Goal: Find specific page/section: Find specific page/section

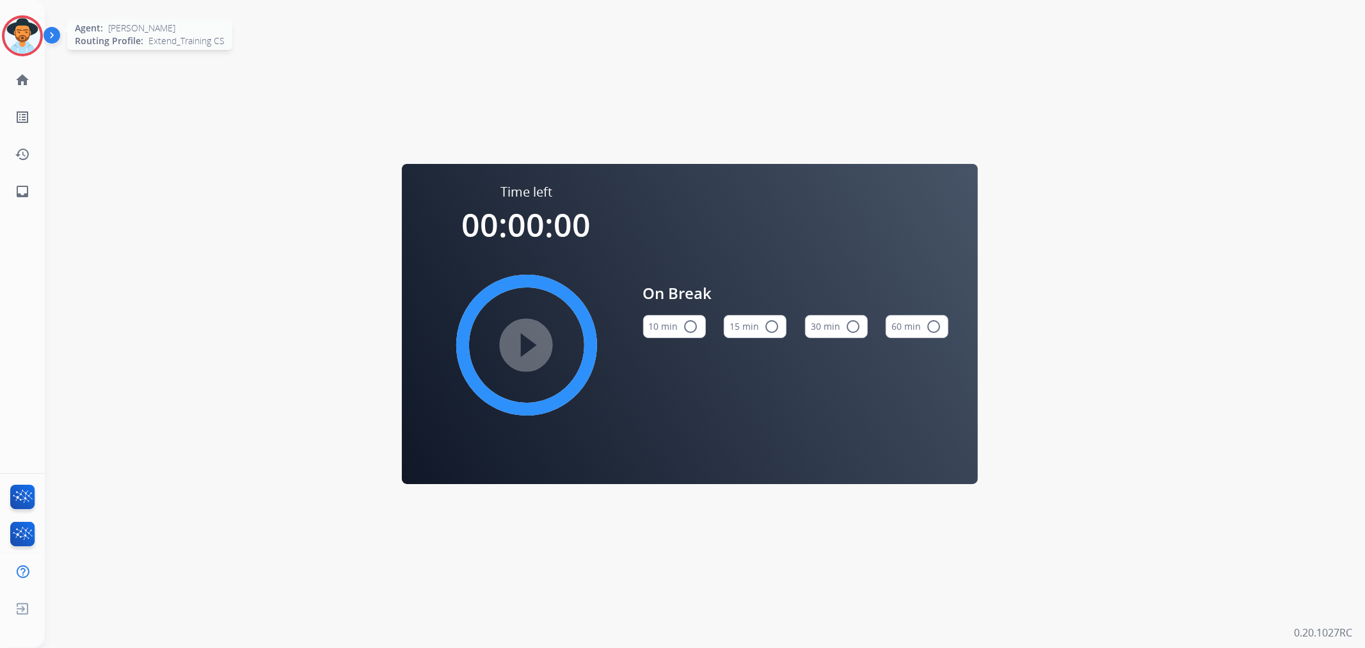
click at [33, 35] on img at bounding box center [22, 36] width 36 height 36
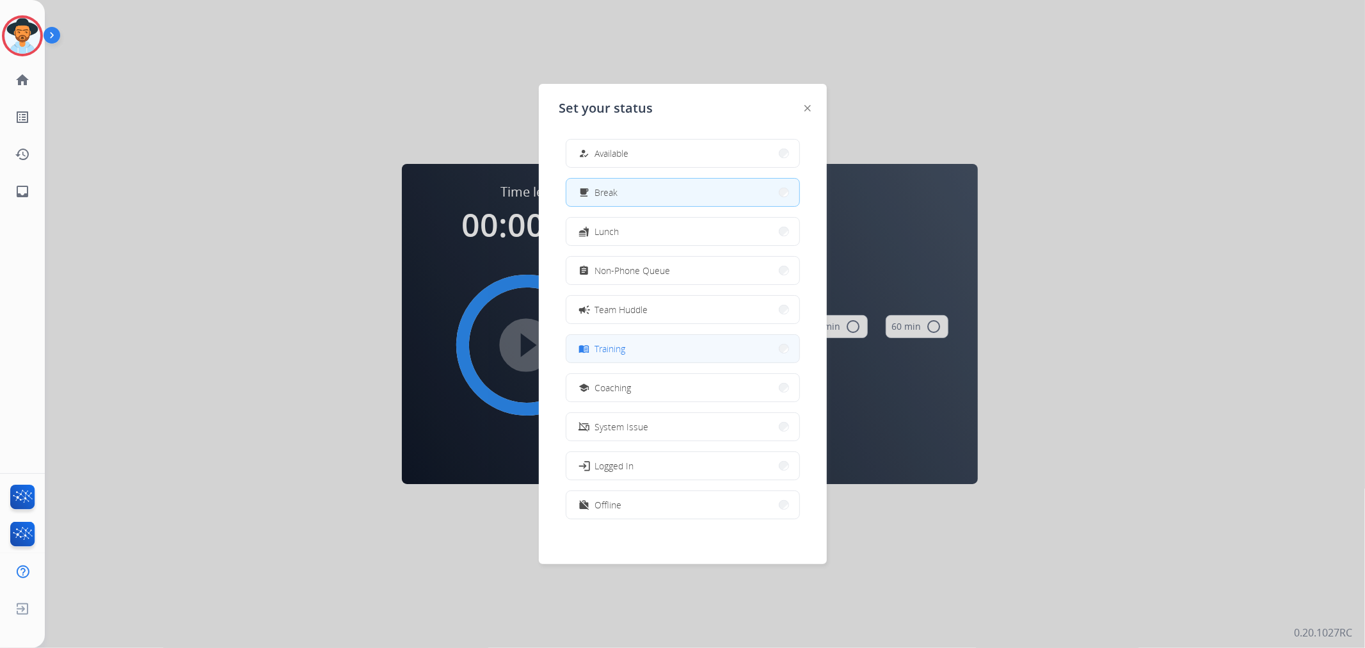
click at [632, 344] on button "menu_book Training" at bounding box center [682, 349] width 233 height 28
